Goal: Task Accomplishment & Management: Use online tool/utility

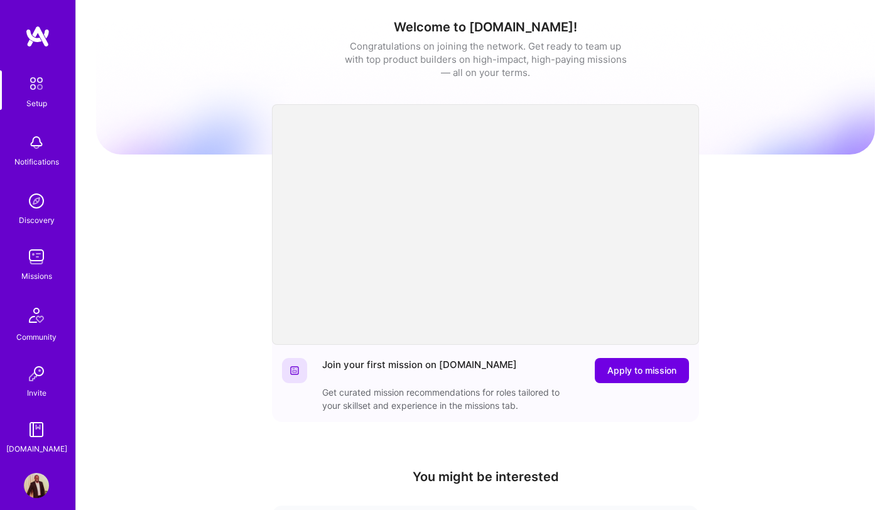
click at [24, 262] on img at bounding box center [36, 256] width 25 height 25
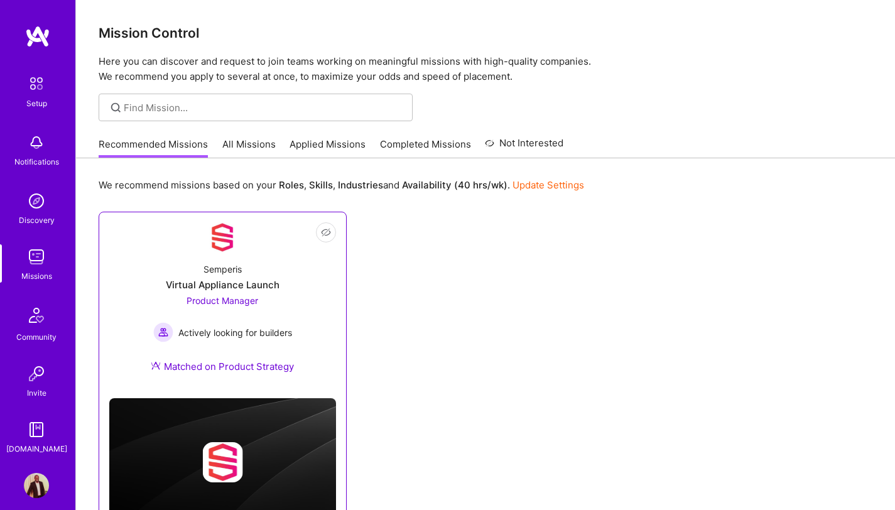
click at [249, 289] on div "Virtual Appliance Launch" at bounding box center [223, 284] width 114 height 13
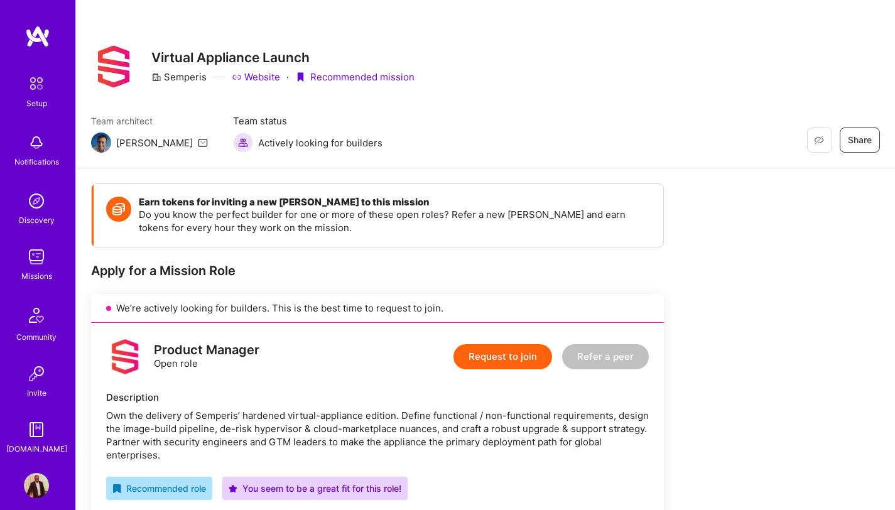
click at [35, 264] on img at bounding box center [36, 256] width 25 height 25
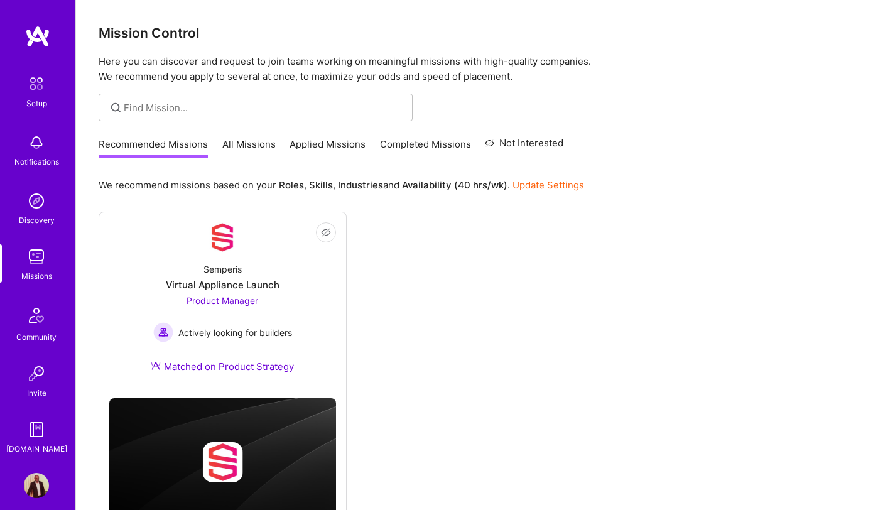
click at [334, 148] on link "Applied Missions" at bounding box center [327, 148] width 76 height 21
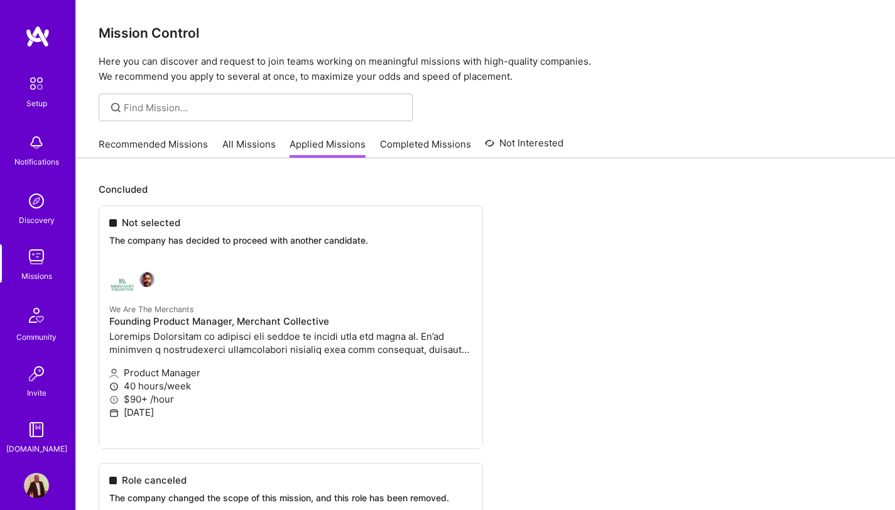
click at [264, 142] on link "All Missions" at bounding box center [248, 148] width 53 height 21
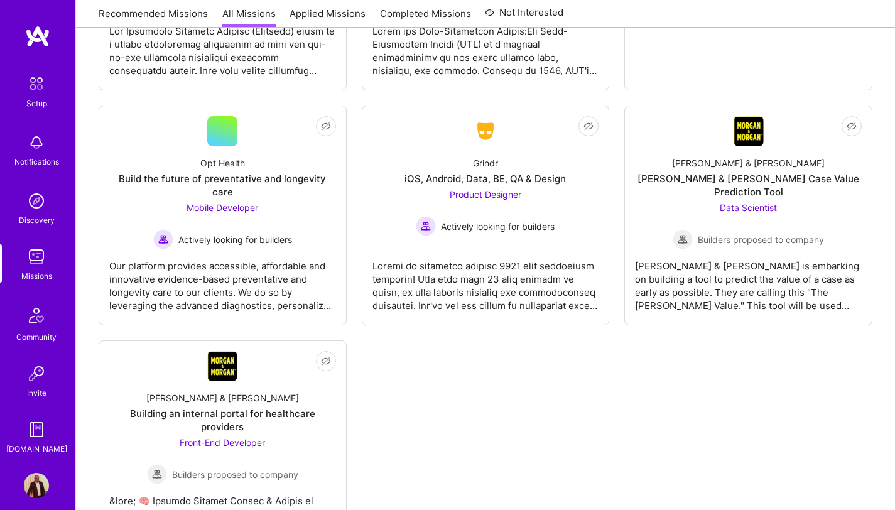
scroll to position [4281, 0]
